Goal: Information Seeking & Learning: Learn about a topic

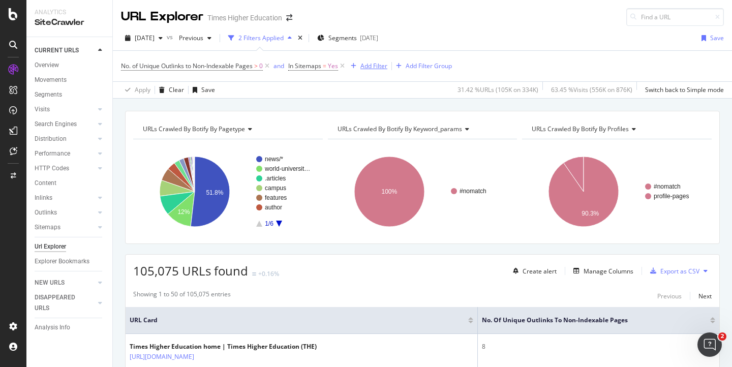
click at [345, 66] on icon at bounding box center [342, 66] width 9 height 10
click at [406, 66] on div "Add Filter Group" at bounding box center [429, 66] width 46 height 9
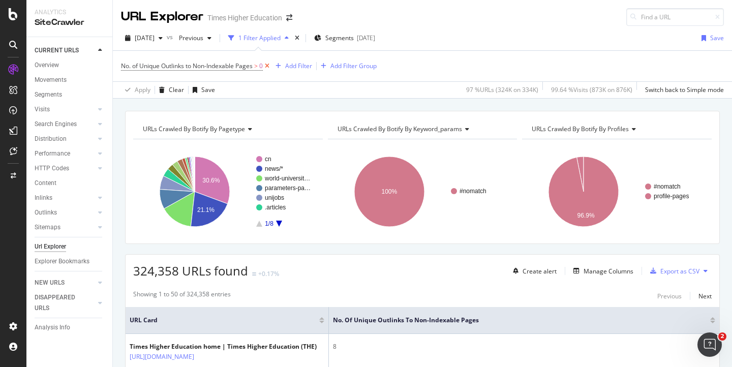
click at [270, 68] on icon at bounding box center [267, 66] width 9 height 10
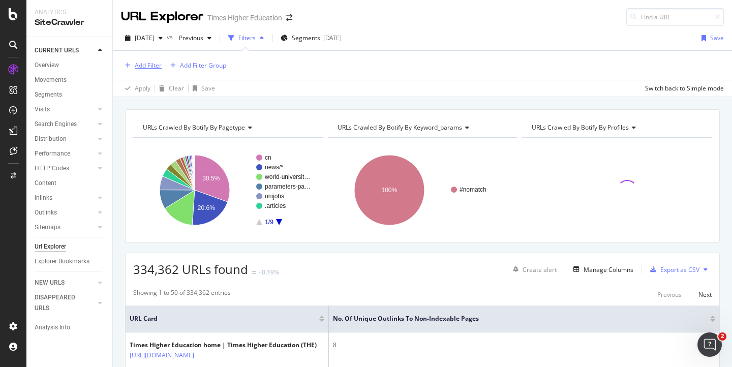
click at [145, 69] on div "Add Filter" at bounding box center [148, 65] width 27 height 9
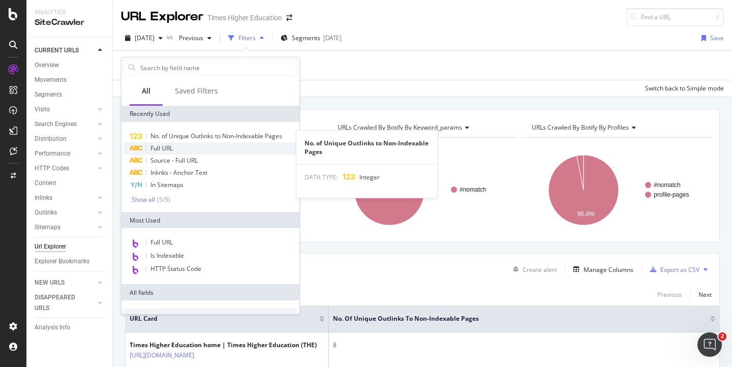
click at [160, 142] on div "Full URL" at bounding box center [211, 148] width 174 height 12
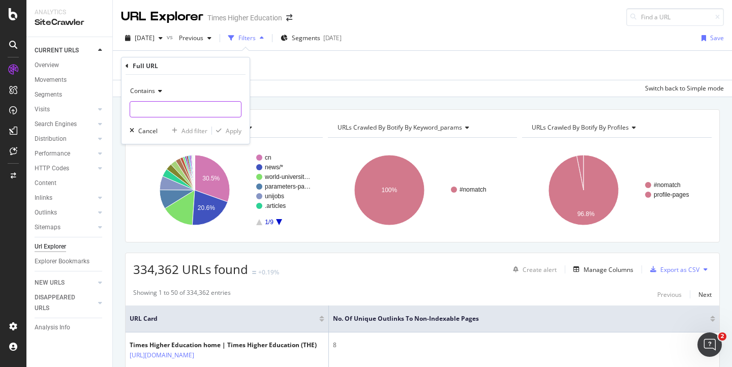
click at [150, 108] on input "text" at bounding box center [185, 109] width 111 height 16
type input "w"
type input "s"
type input "/student/what-to-study"
click at [231, 131] on div "Apply" at bounding box center [234, 131] width 16 height 9
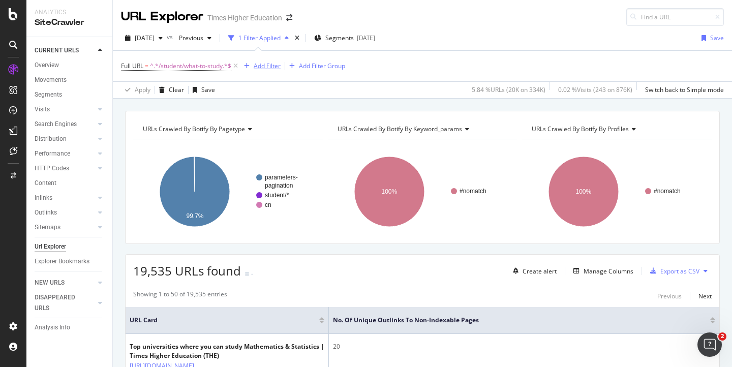
drag, startPoint x: 270, startPoint y: 68, endPoint x: 253, endPoint y: 118, distance: 53.7
click at [253, 118] on div "URL Explorer Times Higher Education [DATE] vs Previous 1 Filter Applied Segment…" at bounding box center [422, 183] width 619 height 367
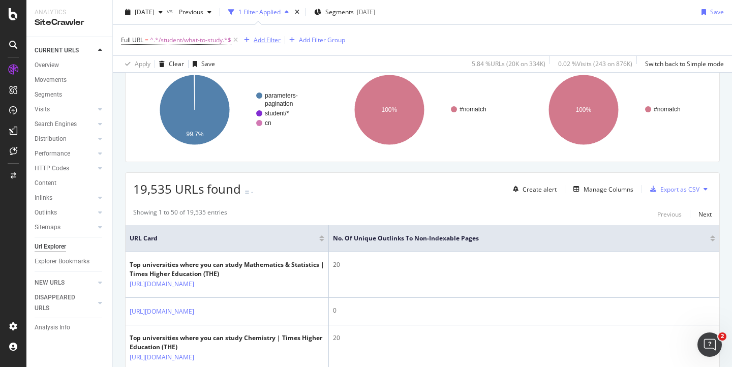
scroll to position [83, 0]
click at [588, 188] on div "Manage Columns" at bounding box center [609, 188] width 50 height 9
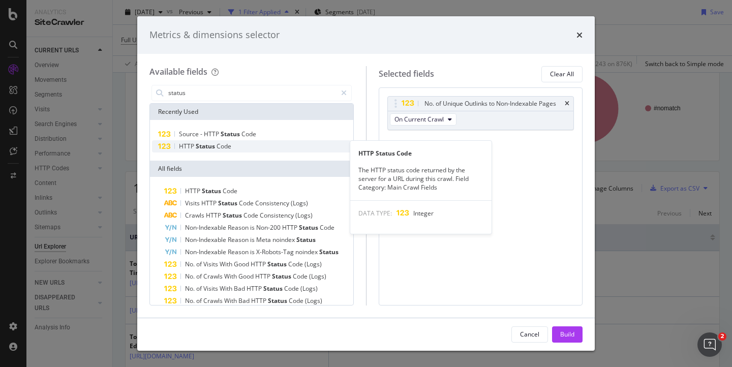
type input "status"
click at [199, 149] on span "Status" at bounding box center [206, 146] width 21 height 9
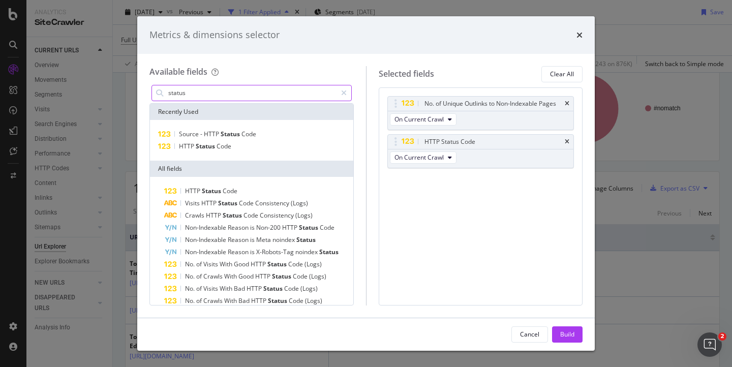
click at [197, 95] on input "status" at bounding box center [251, 92] width 169 height 15
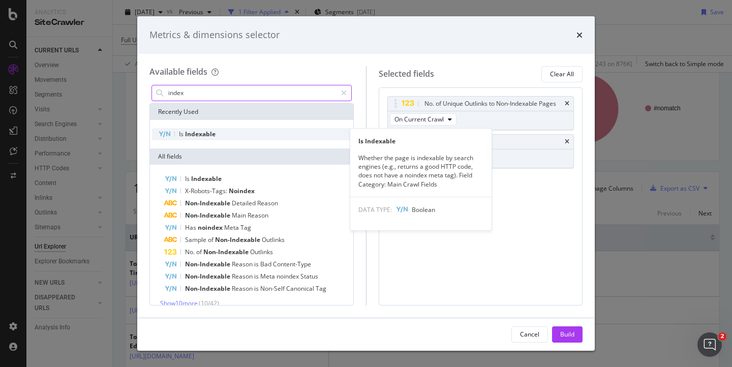
type input "index"
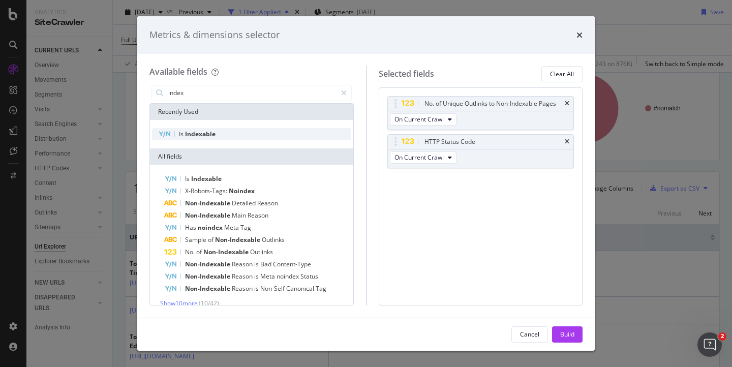
click at [215, 134] on span "Indexable" at bounding box center [200, 134] width 31 height 9
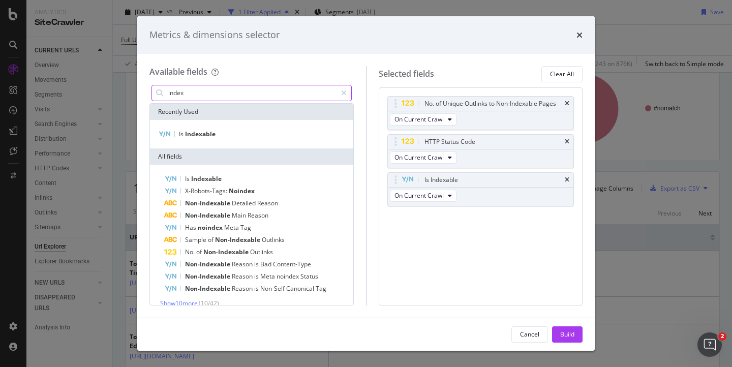
click at [195, 95] on input "index" at bounding box center [251, 92] width 169 height 15
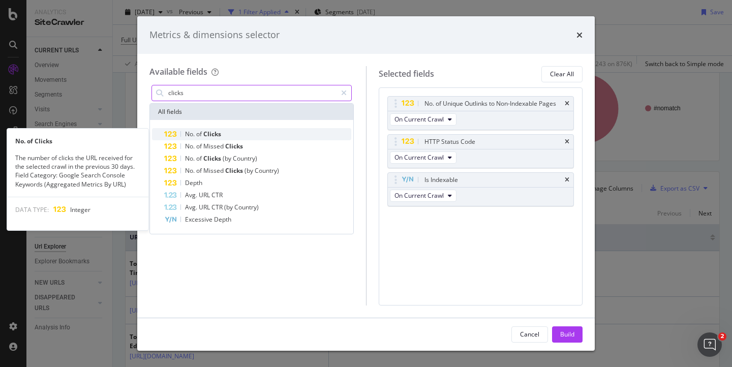
type input "clicks"
click at [210, 134] on span "Clicks" at bounding box center [212, 134] width 18 height 9
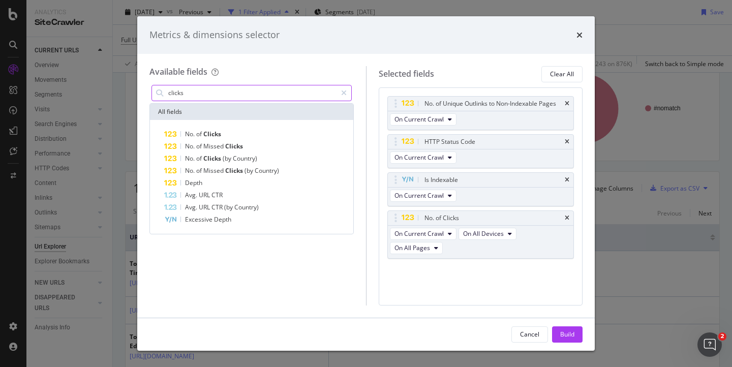
click at [200, 95] on input "clicks" at bounding box center [251, 92] width 169 height 15
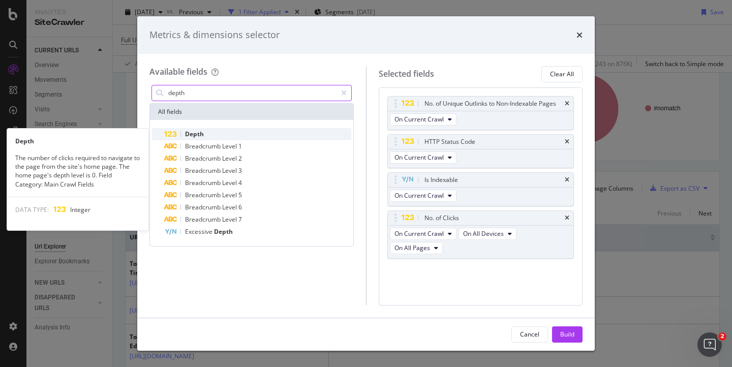
type input "depth"
click at [202, 135] on span "Depth" at bounding box center [194, 134] width 19 height 9
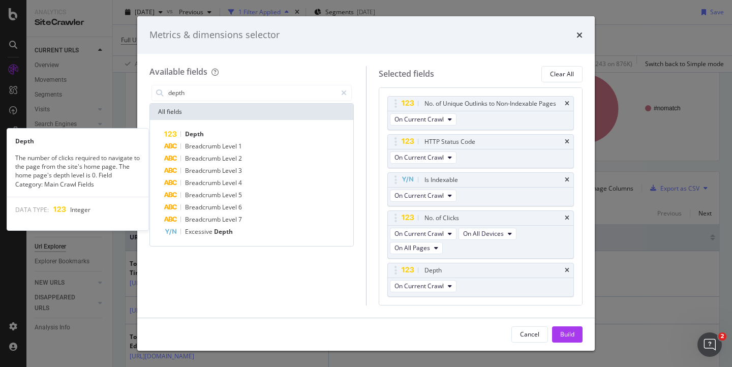
scroll to position [2, 0]
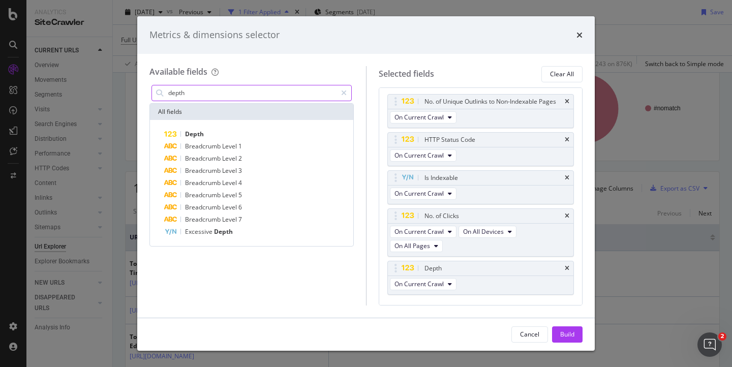
click at [196, 93] on input "depth" at bounding box center [251, 92] width 169 height 15
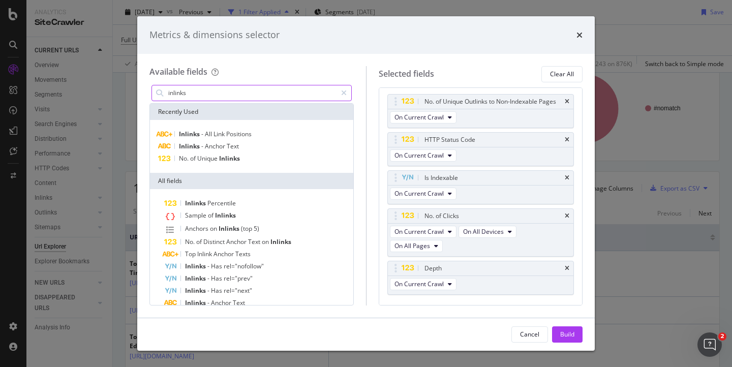
drag, startPoint x: 192, startPoint y: 96, endPoint x: 156, endPoint y: 96, distance: 36.1
click at [156, 96] on div "inlinks" at bounding box center [252, 93] width 200 height 16
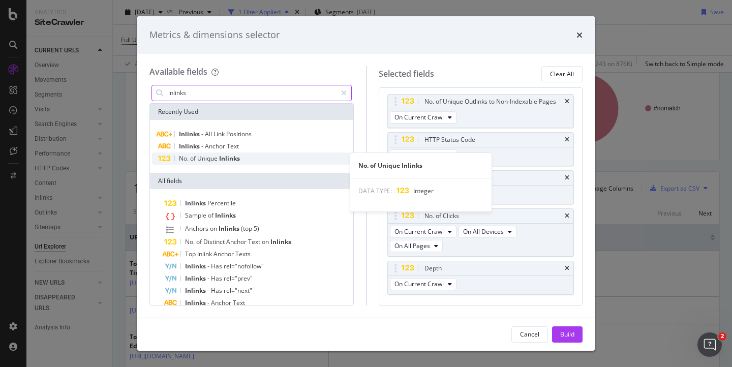
type input "inlinks"
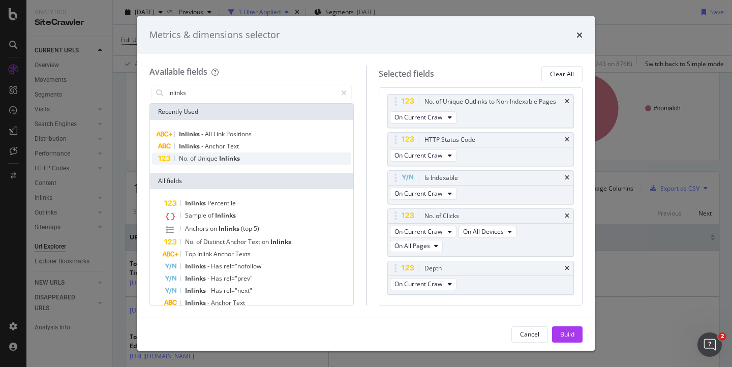
click at [197, 157] on span "of" at bounding box center [193, 158] width 7 height 9
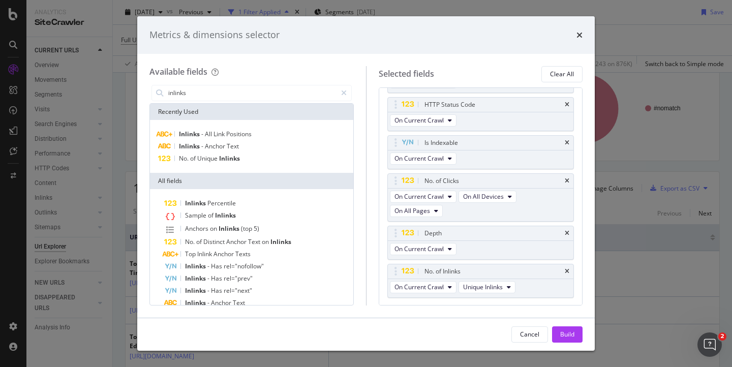
scroll to position [40, 0]
click at [557, 335] on button "Build" at bounding box center [567, 335] width 31 height 16
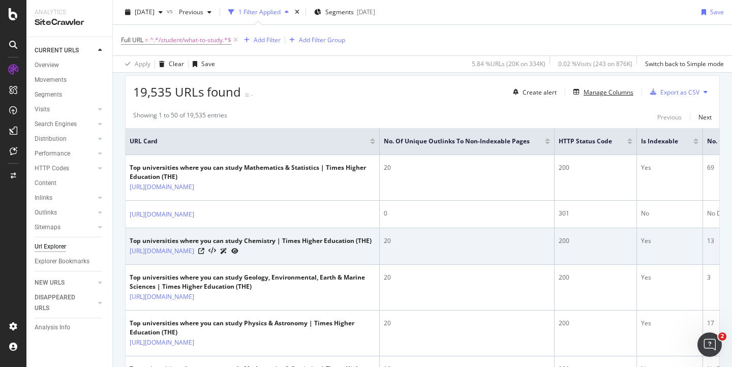
scroll to position [176, 0]
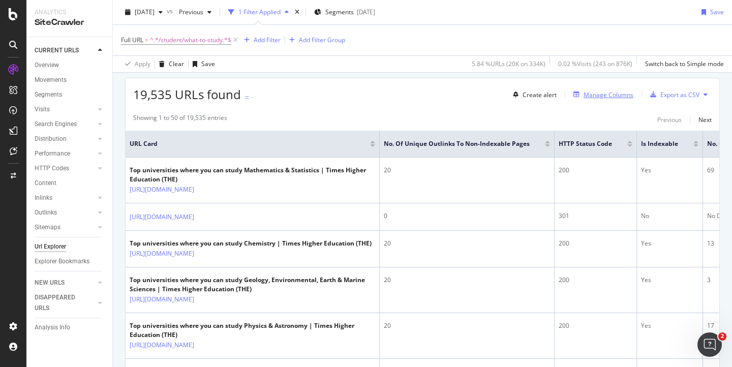
click at [589, 96] on div "Manage Columns" at bounding box center [609, 95] width 50 height 9
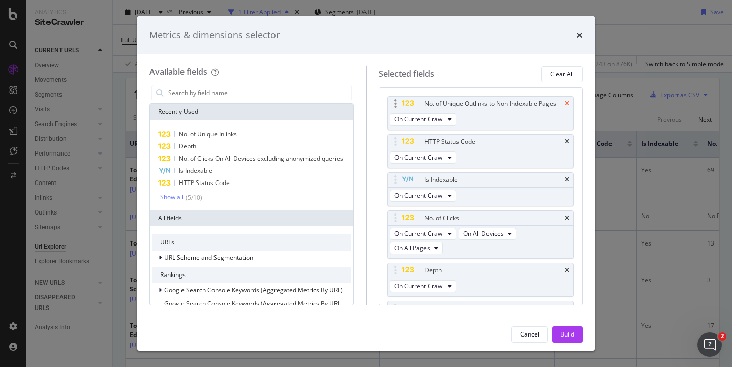
click at [565, 105] on icon "times" at bounding box center [567, 104] width 5 height 6
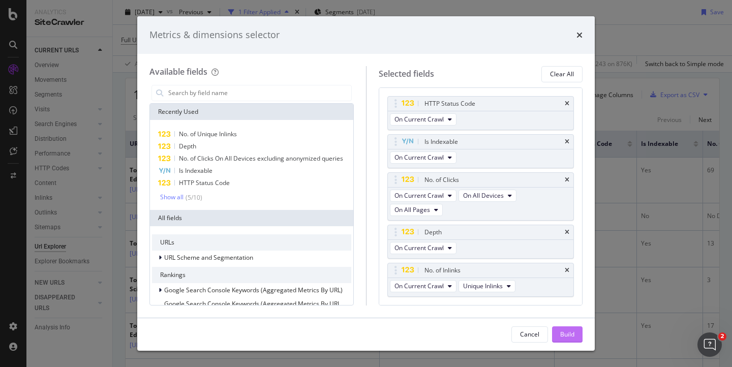
click at [568, 337] on div "Build" at bounding box center [567, 334] width 14 height 9
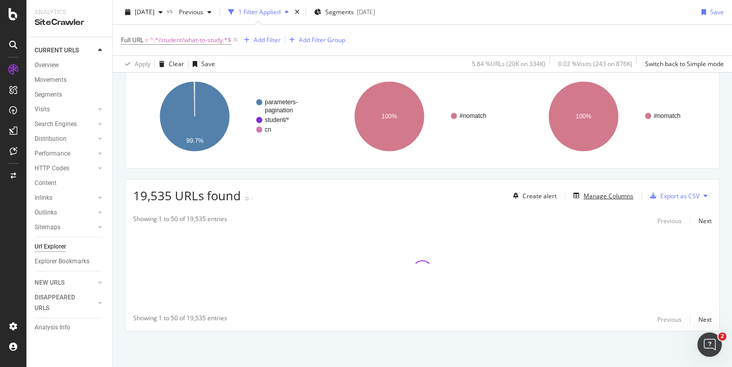
scroll to position [75, 0]
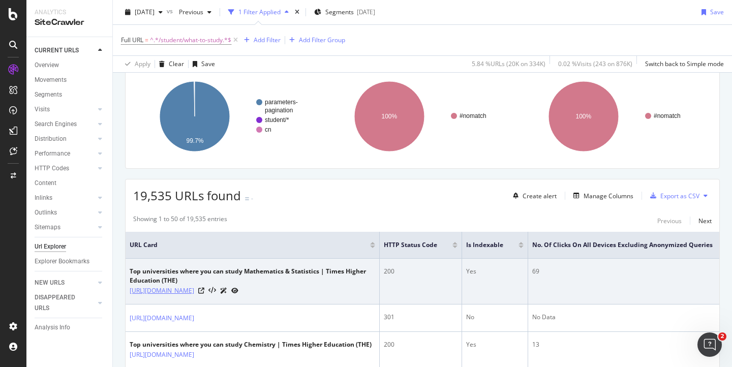
click at [194, 290] on link "[URL][DOMAIN_NAME]" at bounding box center [162, 291] width 65 height 10
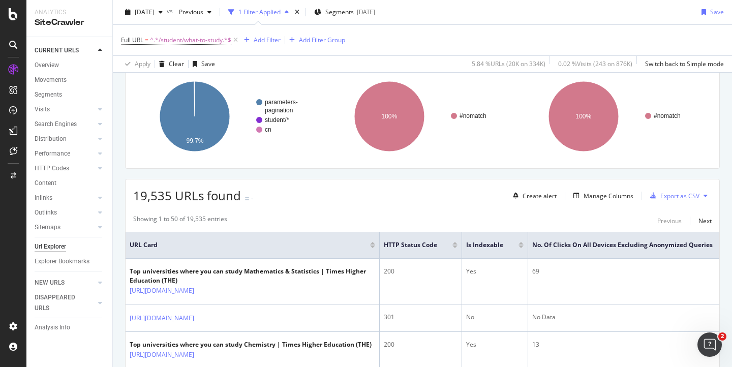
click at [661, 197] on div "Export as CSV" at bounding box center [680, 196] width 39 height 9
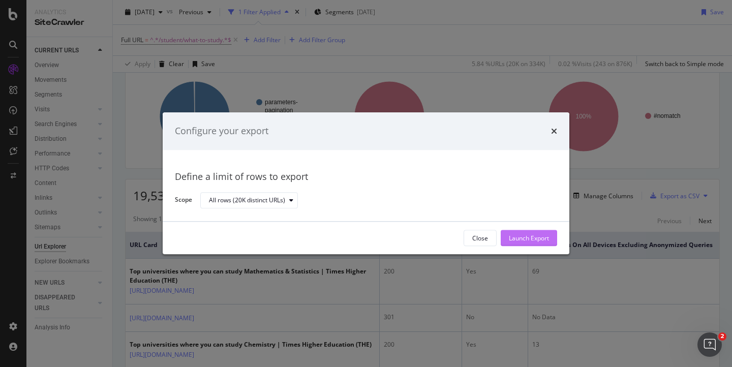
click at [514, 242] on div "Launch Export" at bounding box center [529, 238] width 40 height 9
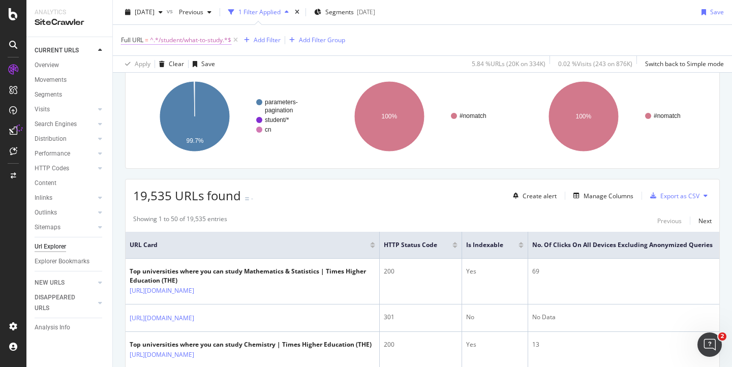
click at [164, 36] on span "^.*/student/what-to-study.*$" at bounding box center [190, 40] width 81 height 14
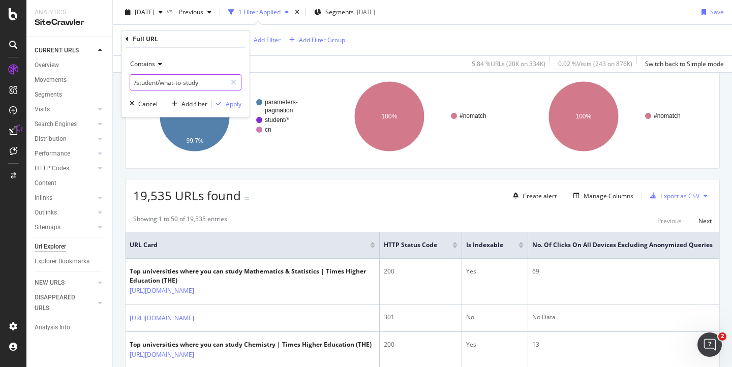
drag, startPoint x: 207, startPoint y: 83, endPoint x: 199, endPoint y: 80, distance: 8.0
click at [199, 80] on input "/student/what-to-study" at bounding box center [178, 82] width 96 height 16
drag, startPoint x: 206, startPoint y: 80, endPoint x: 109, endPoint y: 81, distance: 96.6
click at [110, 81] on body "Analytics SiteCrawler CURRENT URLS Overview Movements Segments Visits Analysis …" at bounding box center [366, 183] width 732 height 367
type input "/"
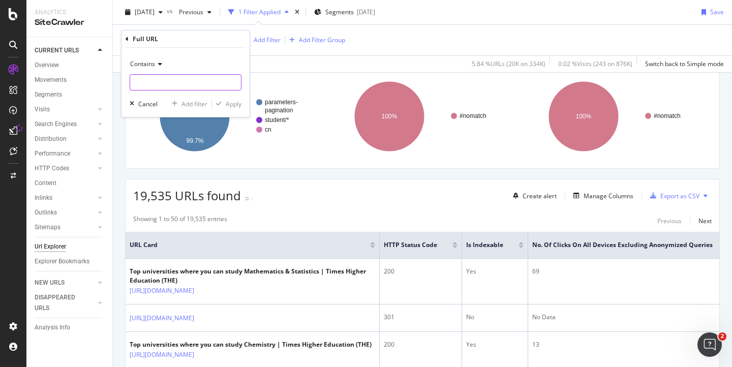
paste input "[URL][DOMAIN_NAME]"
type input "[URL][DOMAIN_NAME]"
click at [236, 104] on div "Apply" at bounding box center [234, 104] width 16 height 9
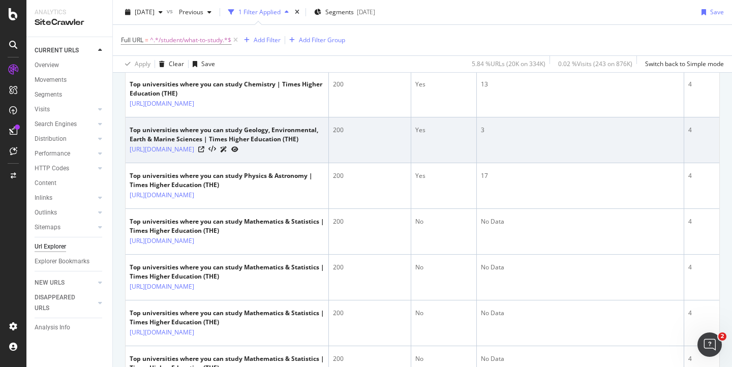
scroll to position [214, 0]
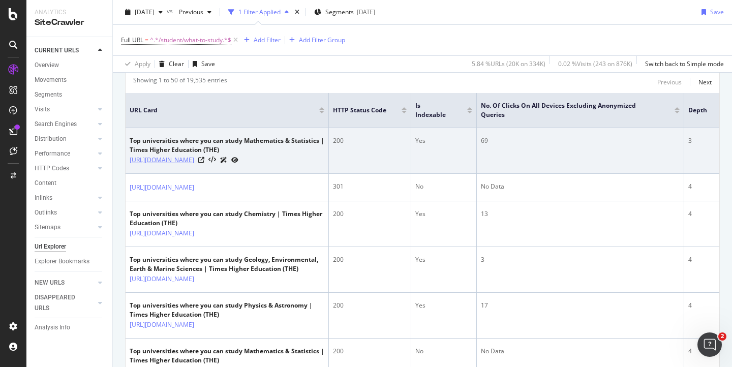
click at [194, 159] on link "[URL][DOMAIN_NAME]" at bounding box center [162, 160] width 65 height 10
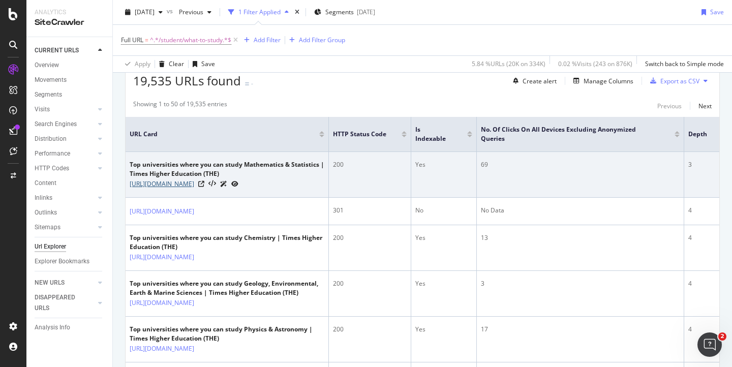
scroll to position [180, 0]
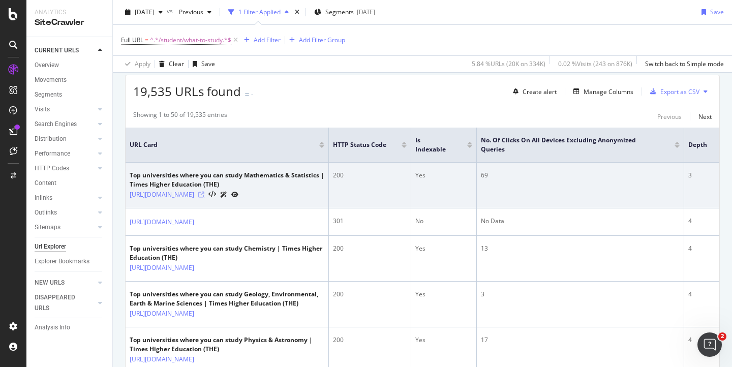
click at [204, 198] on icon at bounding box center [201, 195] width 6 height 6
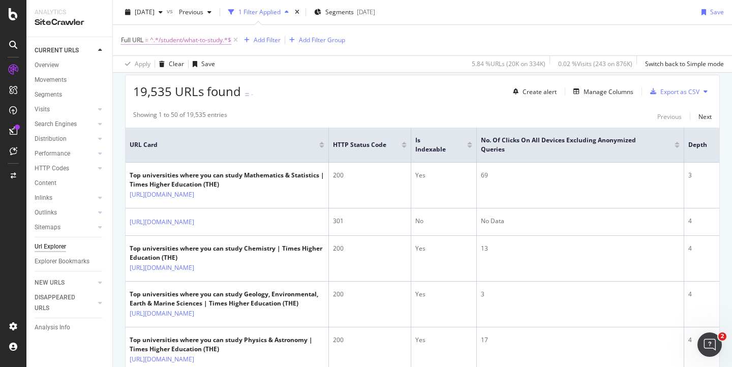
click at [199, 40] on span "^.*/student/what-to-study.*$" at bounding box center [190, 40] width 81 height 14
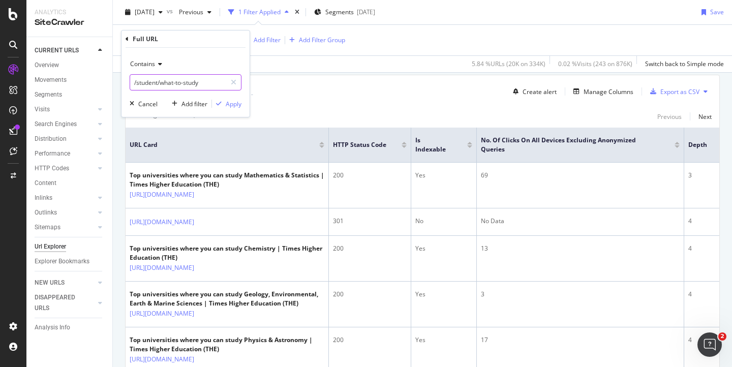
click at [210, 85] on input "/student/what-to-study" at bounding box center [178, 82] width 96 height 16
paste input "[URL][DOMAIN_NAME]"
type input "[URL][DOMAIN_NAME]"
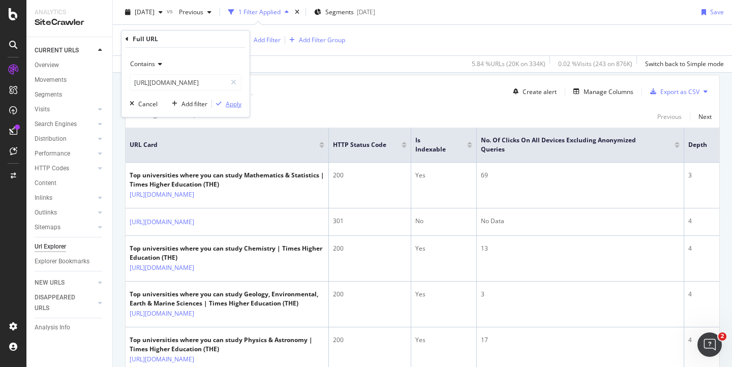
click at [234, 104] on div "Apply" at bounding box center [234, 104] width 16 height 9
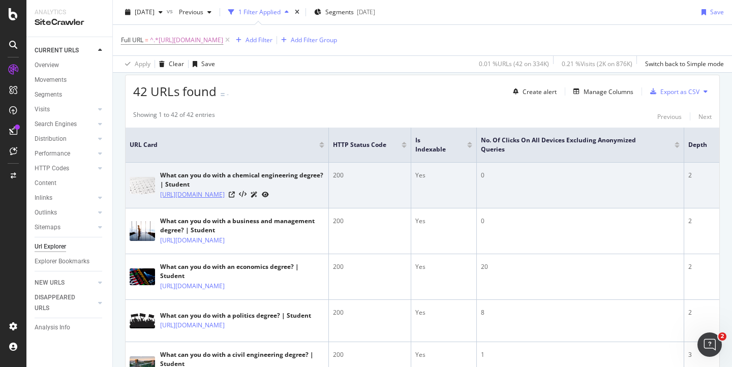
click at [210, 198] on link "[URL][DOMAIN_NAME]" at bounding box center [192, 195] width 65 height 10
click at [235, 198] on icon at bounding box center [232, 195] width 6 height 6
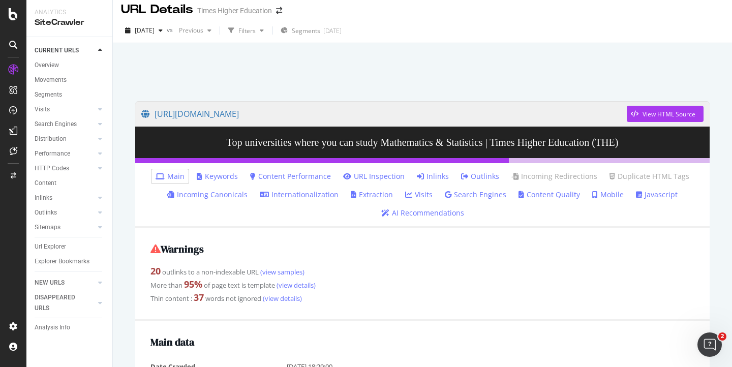
scroll to position [6, 0]
